Goal: Task Accomplishment & Management: Manage account settings

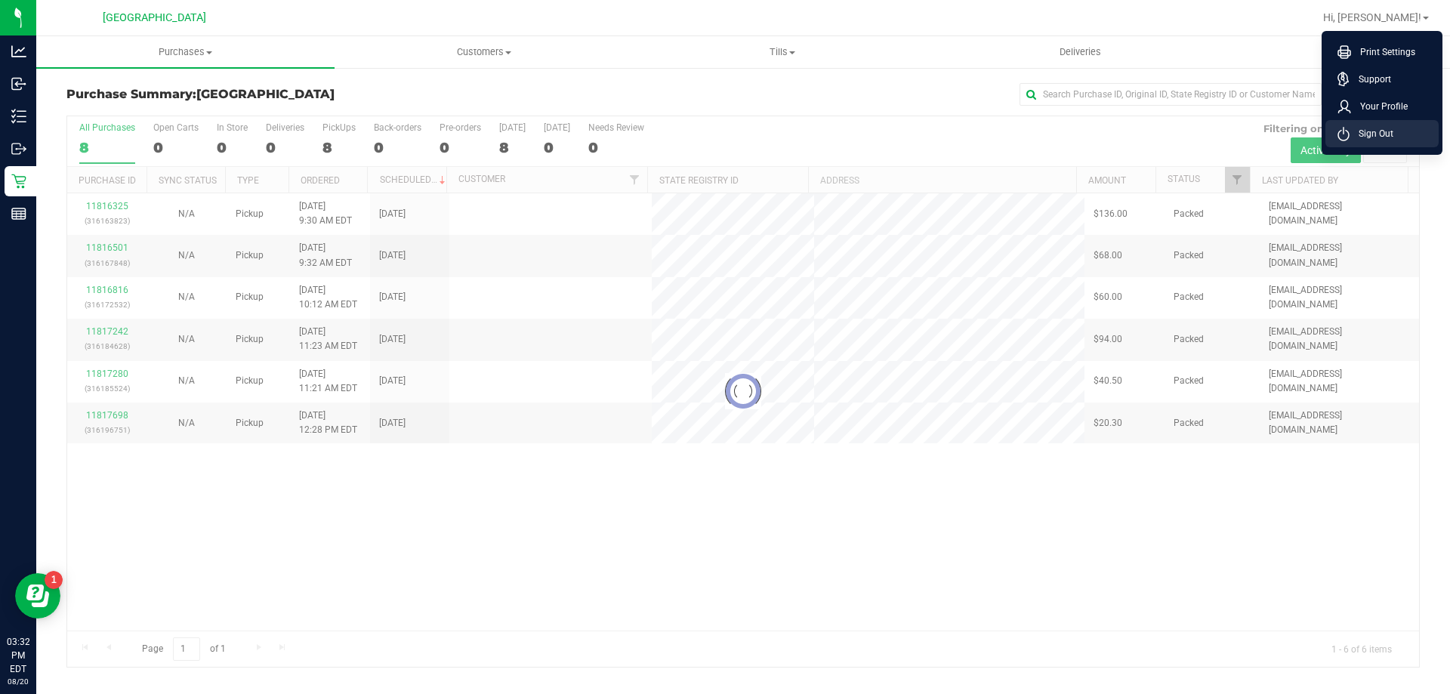
click at [1396, 140] on li "Sign Out" at bounding box center [1381, 133] width 113 height 27
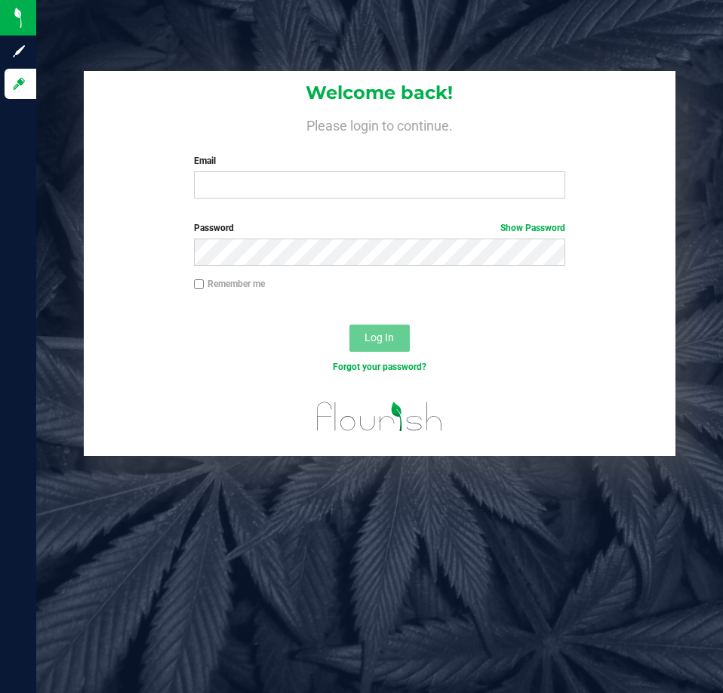
click at [260, 204] on div "Welcome back! Please login to continue. Email Required Please format your email…" at bounding box center [379, 141] width 591 height 140
click at [282, 182] on input "Email" at bounding box center [379, 184] width 371 height 27
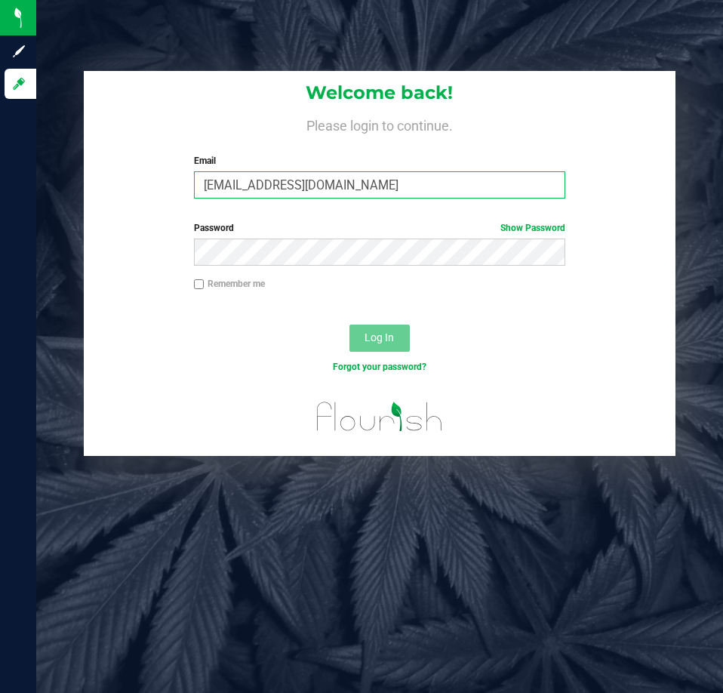
type input "[EMAIL_ADDRESS][DOMAIN_NAME]"
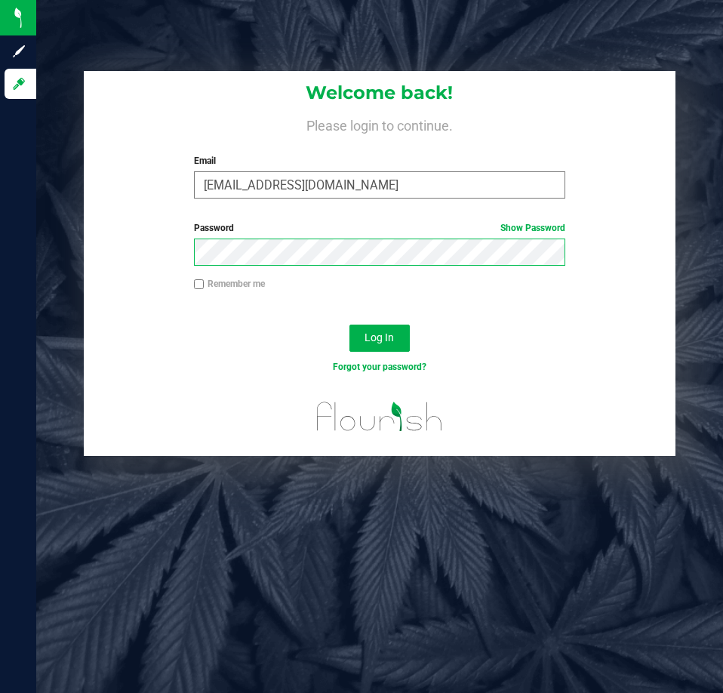
click at [350, 325] on button "Log In" at bounding box center [380, 338] width 60 height 27
